Goal: Task Accomplishment & Management: Manage account settings

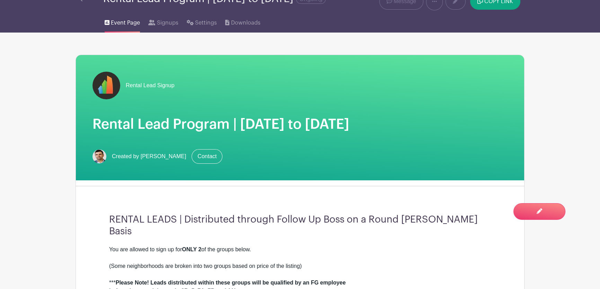
scroll to position [4, 0]
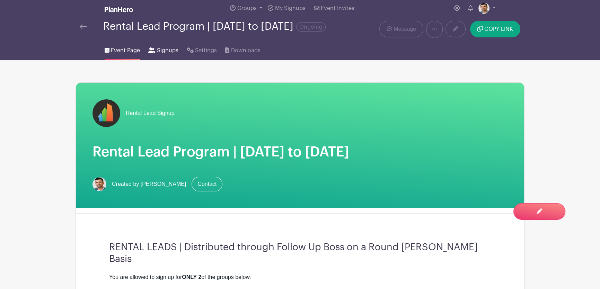
click at [173, 55] on span "Signups" at bounding box center [167, 50] width 21 height 8
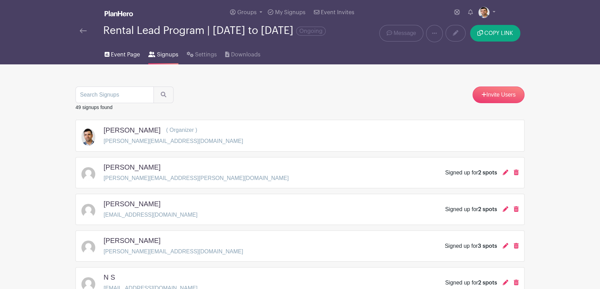
click at [120, 54] on link "Event Page" at bounding box center [122, 53] width 35 height 22
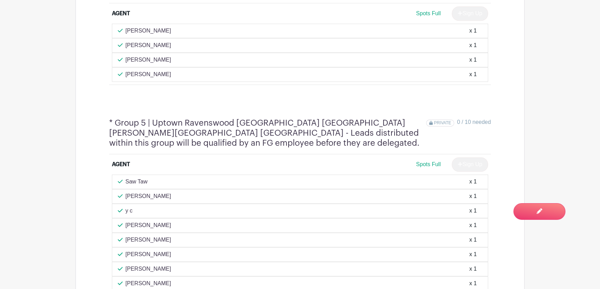
scroll to position [1291, 0]
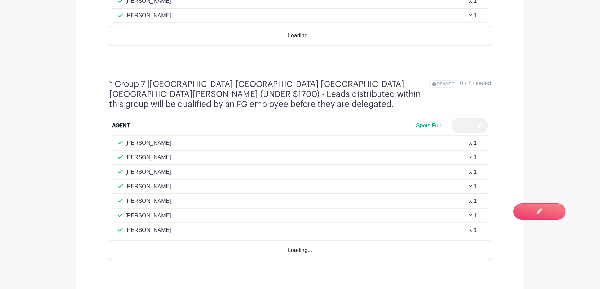
click at [64, 174] on main "Groups All Groups Rental Lead Signup Add New Group My Signups Event Invites My …" at bounding box center [300, 190] width 600 height 3593
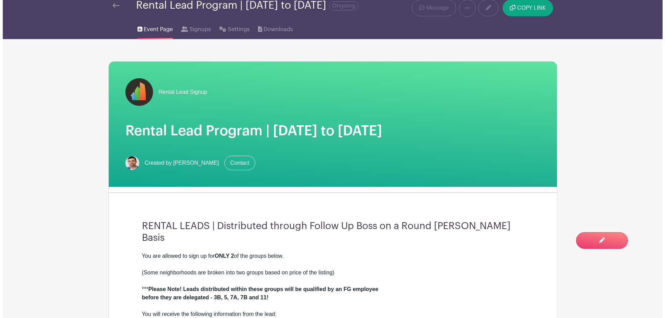
scroll to position [0, 0]
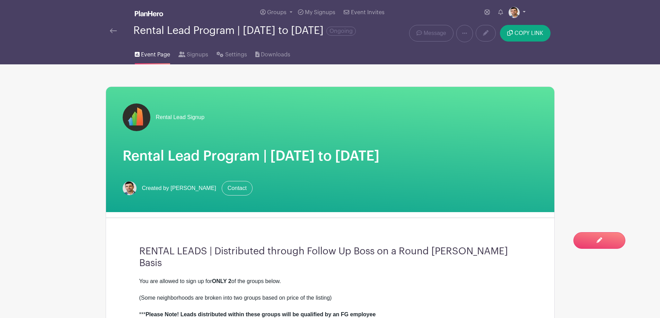
click at [517, 12] on img at bounding box center [514, 12] width 11 height 11
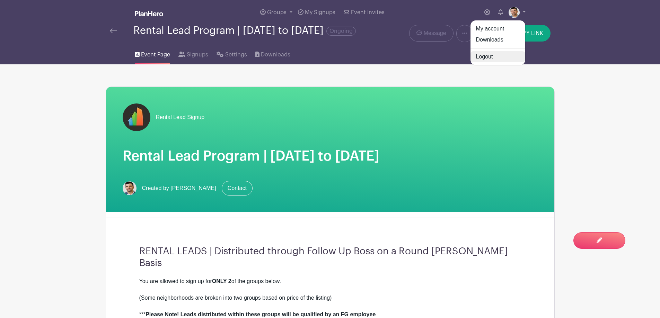
click at [491, 56] on link "Logout" at bounding box center [497, 56] width 55 height 11
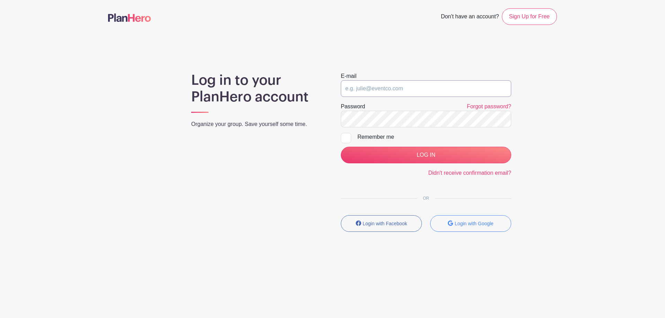
type input "[PERSON_NAME][EMAIL_ADDRESS][DOMAIN_NAME]"
